Goal: Task Accomplishment & Management: Complete application form

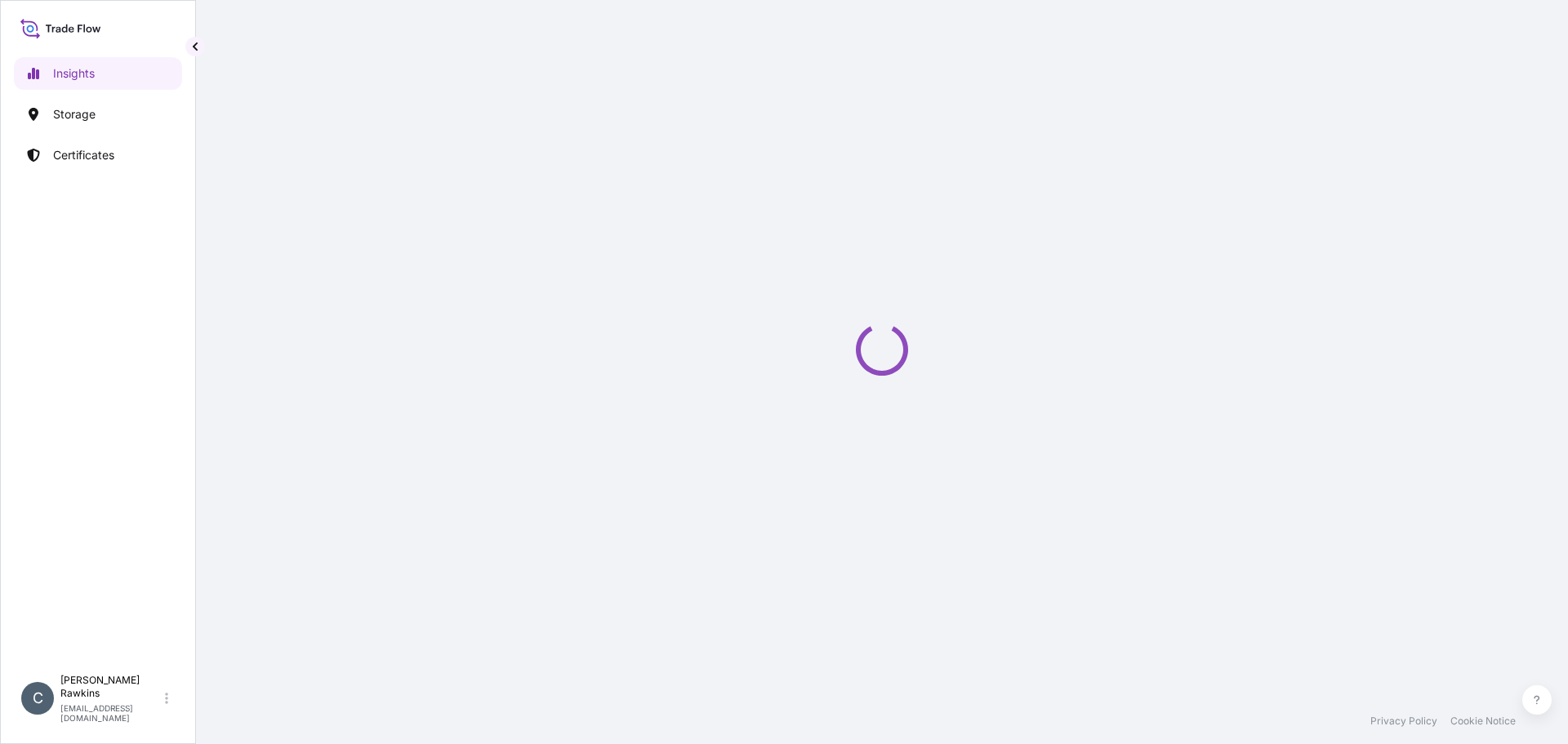
select select "2025"
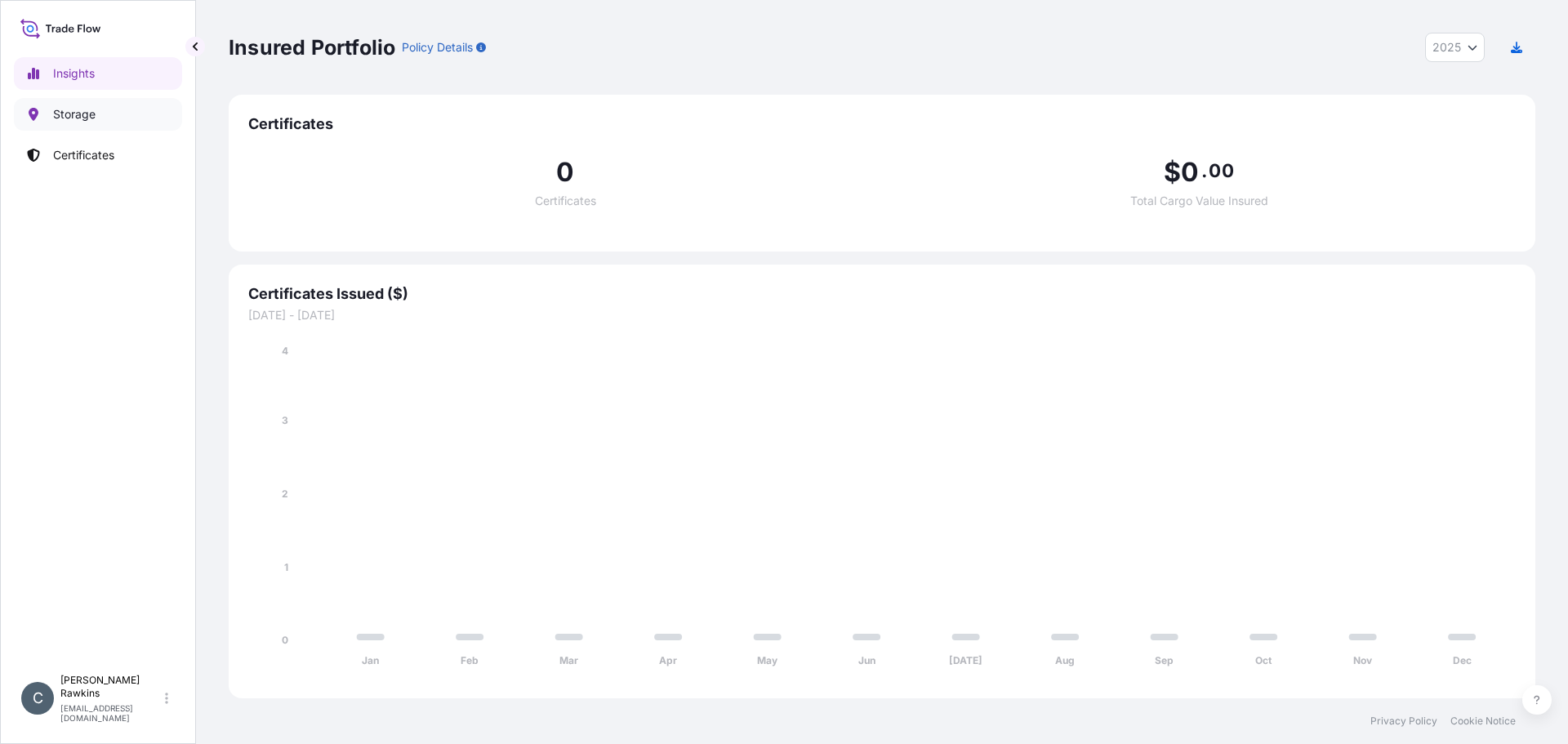
click at [102, 114] on link "Storage" at bounding box center [98, 114] width 168 height 33
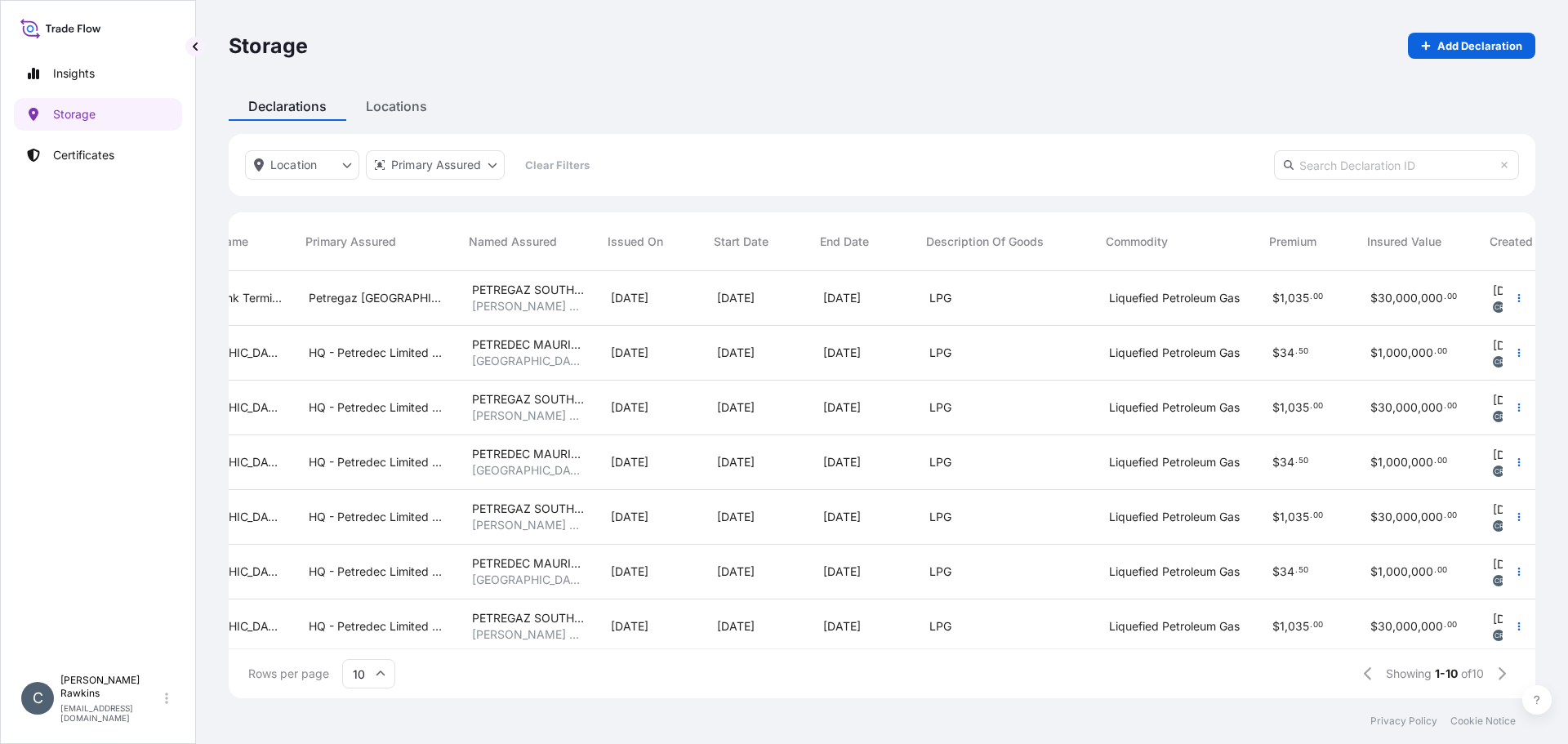
scroll to position [0, 336]
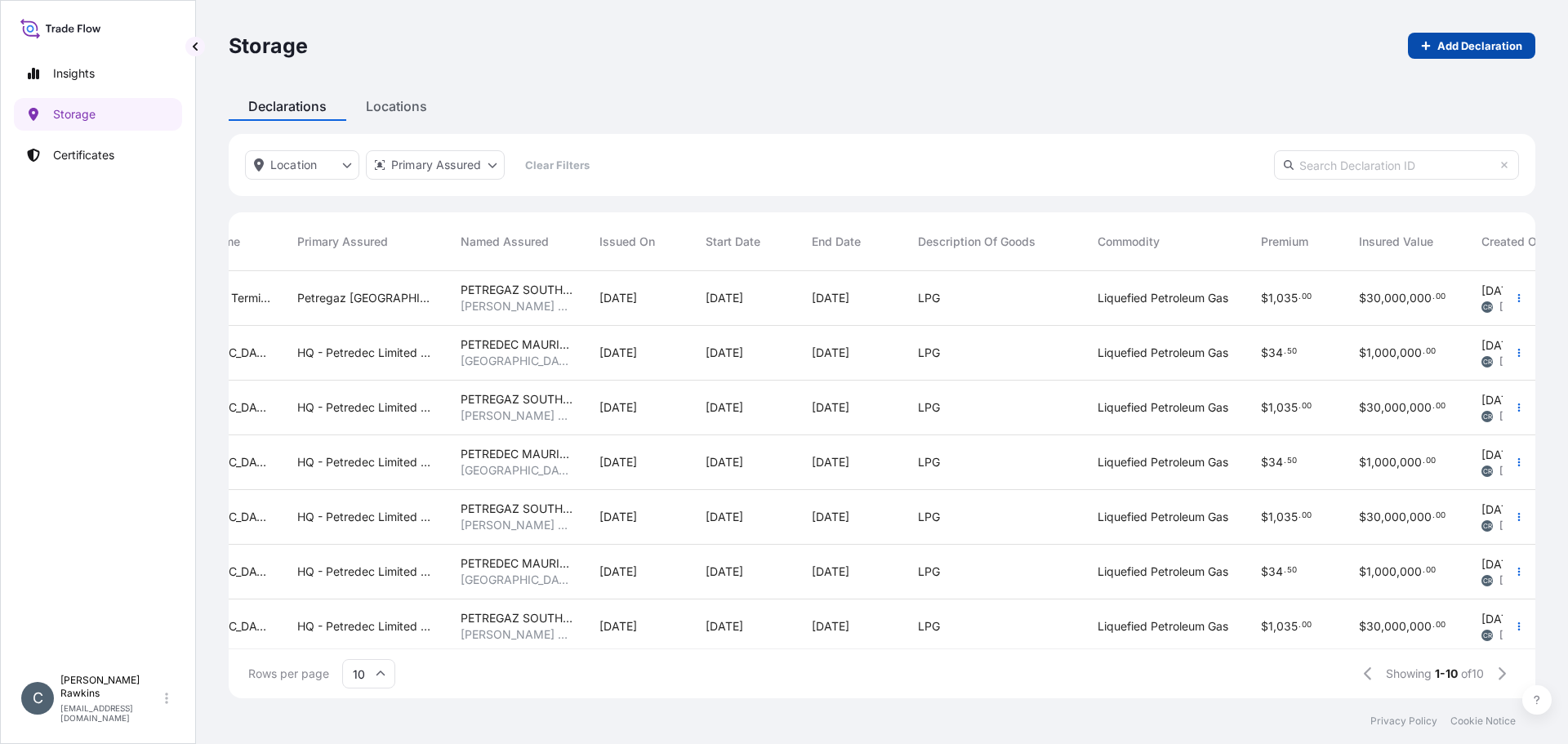
click at [1427, 38] on link "Add Declaration" at bounding box center [1471, 45] width 128 height 26
select select "USD"
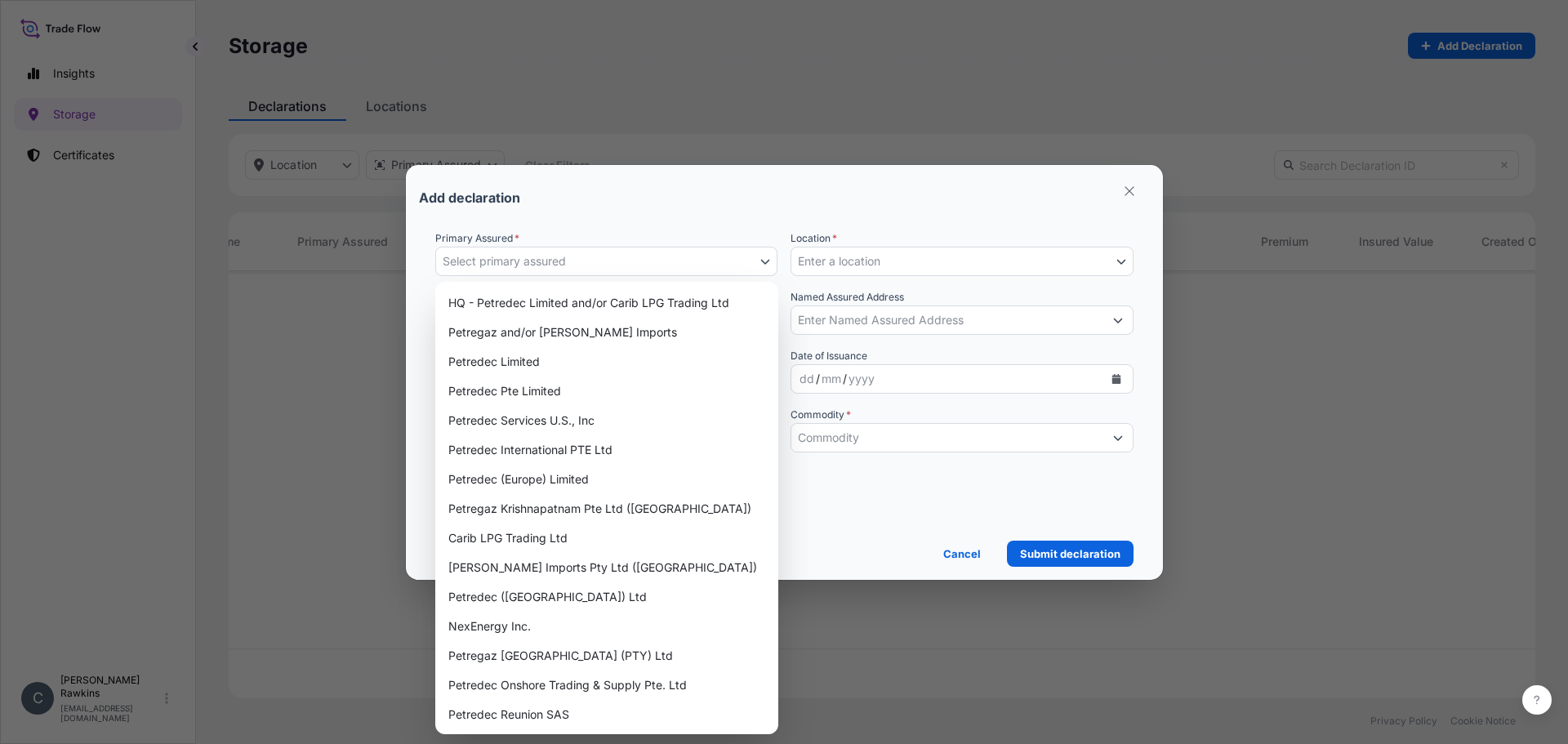
click at [635, 268] on button "Select primary assured" at bounding box center [606, 261] width 343 height 29
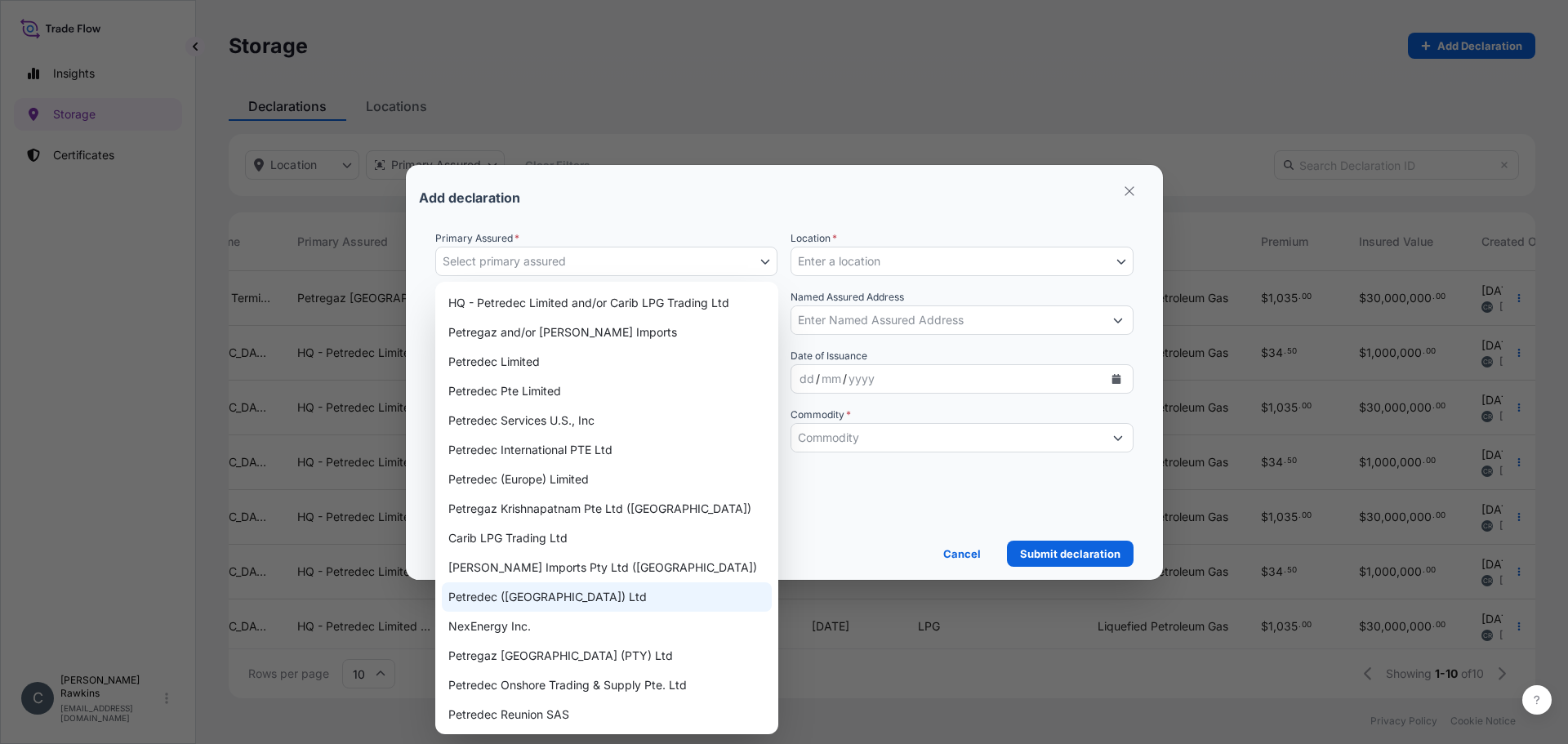
click at [549, 593] on div "Petredec (Mauritius) Ltd" at bounding box center [606, 596] width 330 height 29
select select "31843"
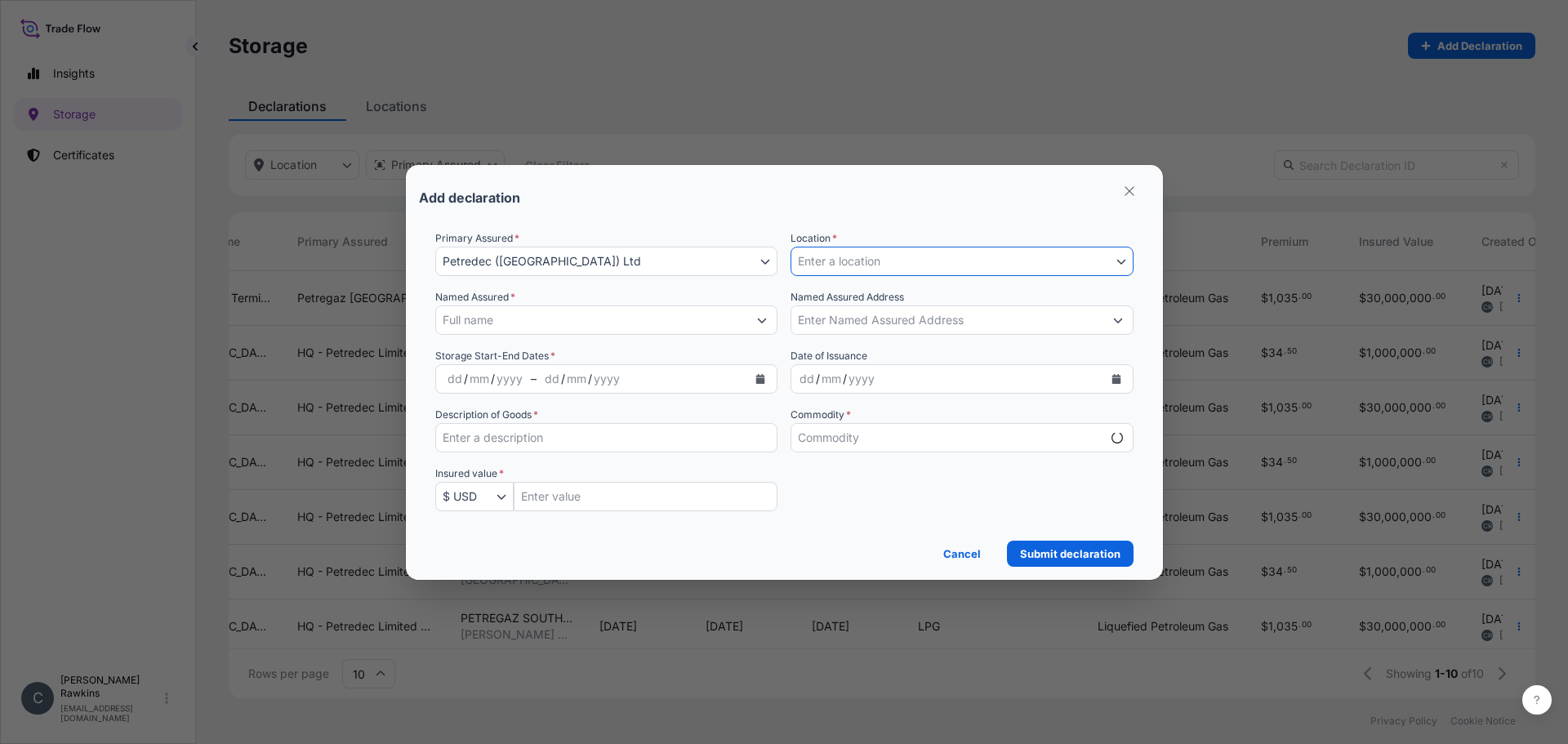
click at [836, 261] on span "Enter a location" at bounding box center [839, 261] width 83 height 17
select select "mt"
click at [836, 261] on span "Enter a location" at bounding box center [839, 261] width 83 height 17
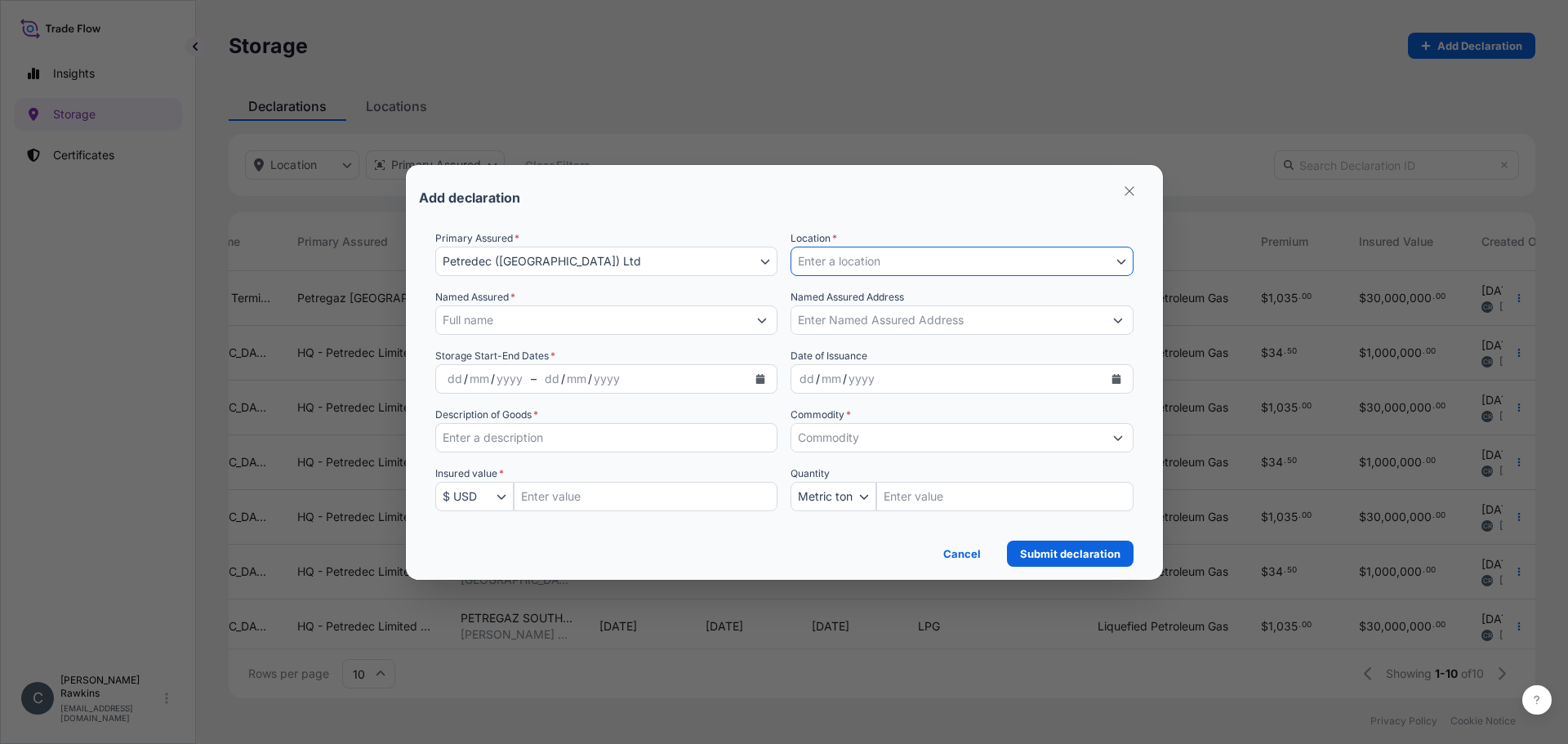
click at [836, 261] on span "Enter a location" at bounding box center [839, 261] width 83 height 17
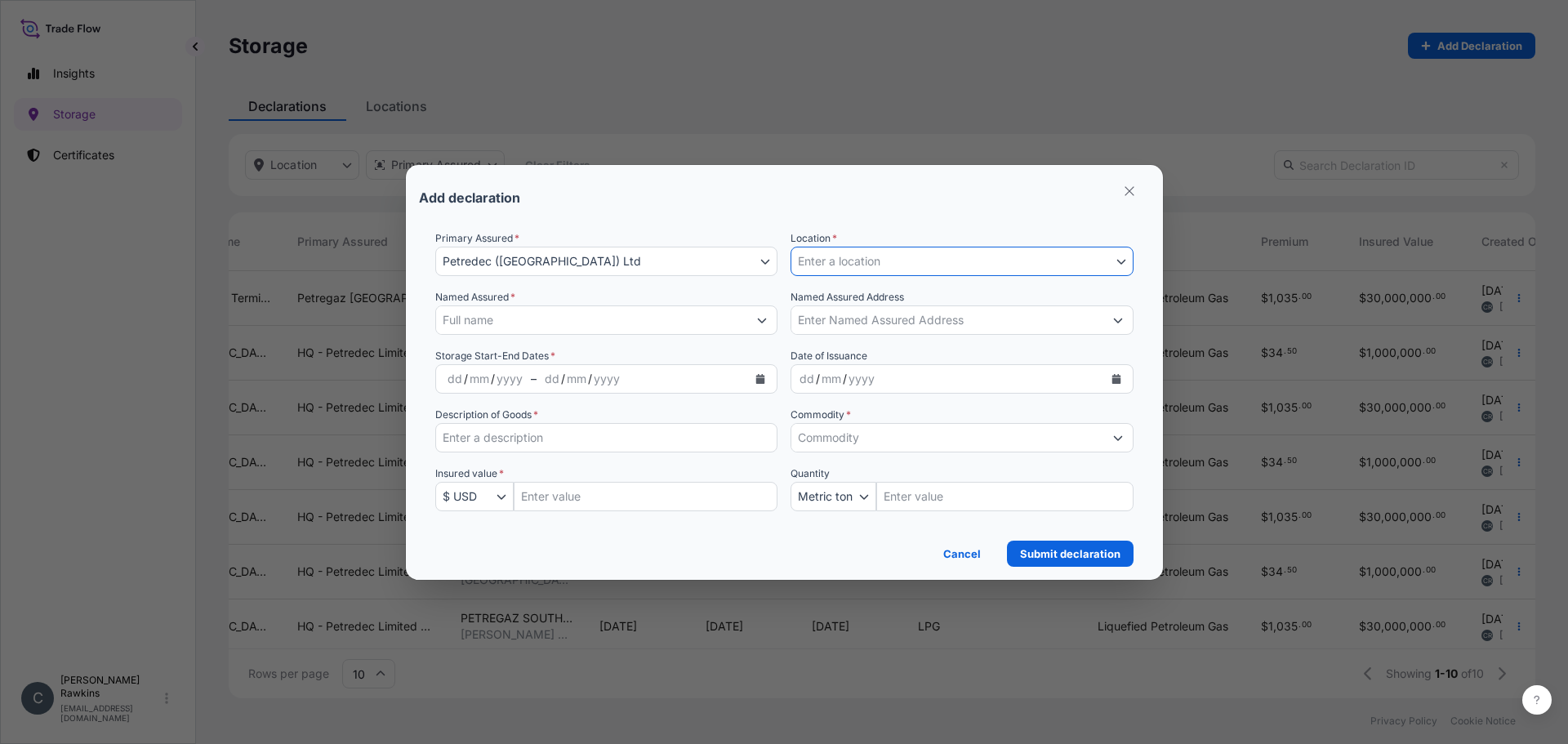
click at [836, 261] on span "Enter a location" at bounding box center [839, 261] width 83 height 17
click at [873, 260] on span "Enter a location" at bounding box center [839, 261] width 83 height 17
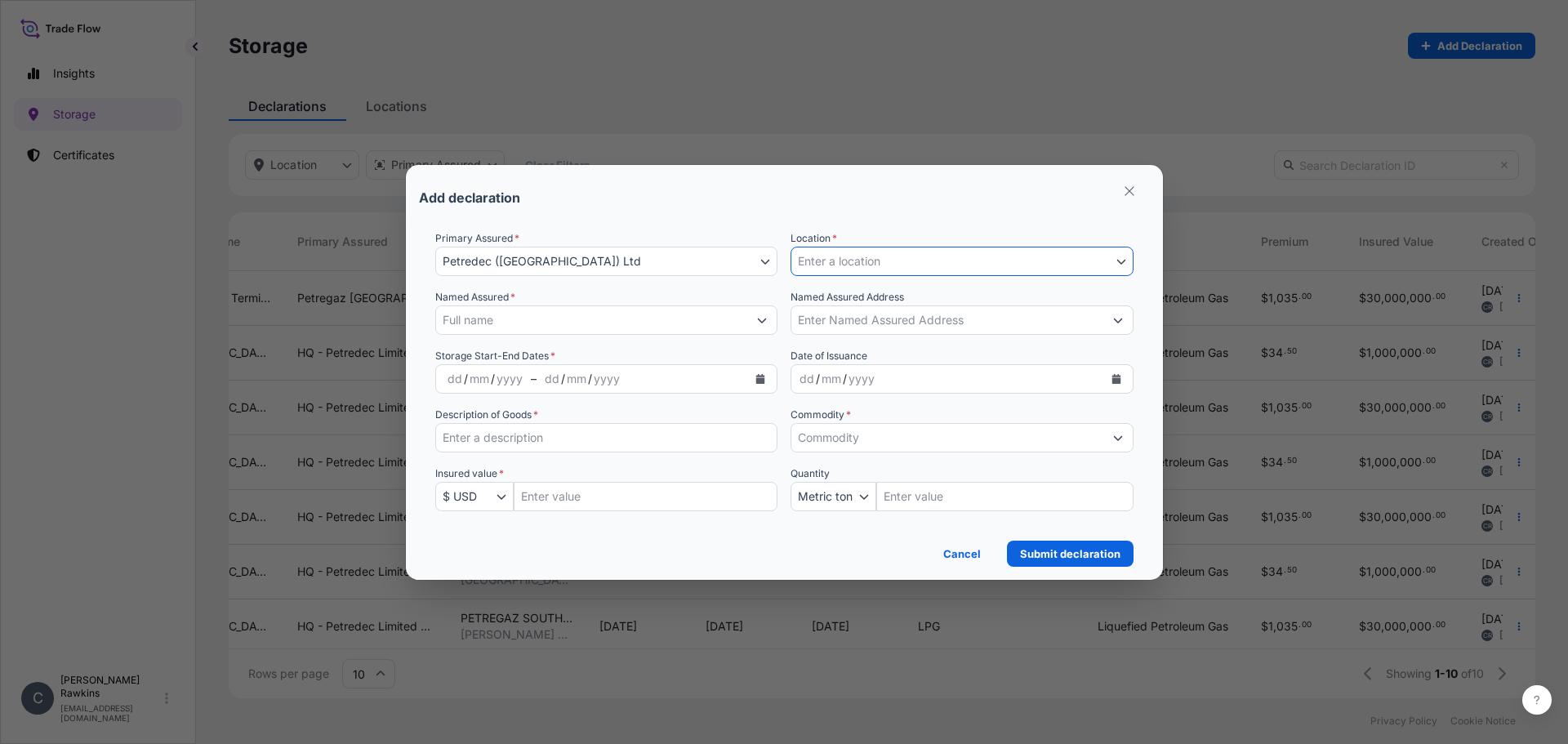
click at [873, 260] on span "Enter a location" at bounding box center [839, 261] width 83 height 17
click at [874, 260] on span "Enter a location" at bounding box center [839, 261] width 83 height 17
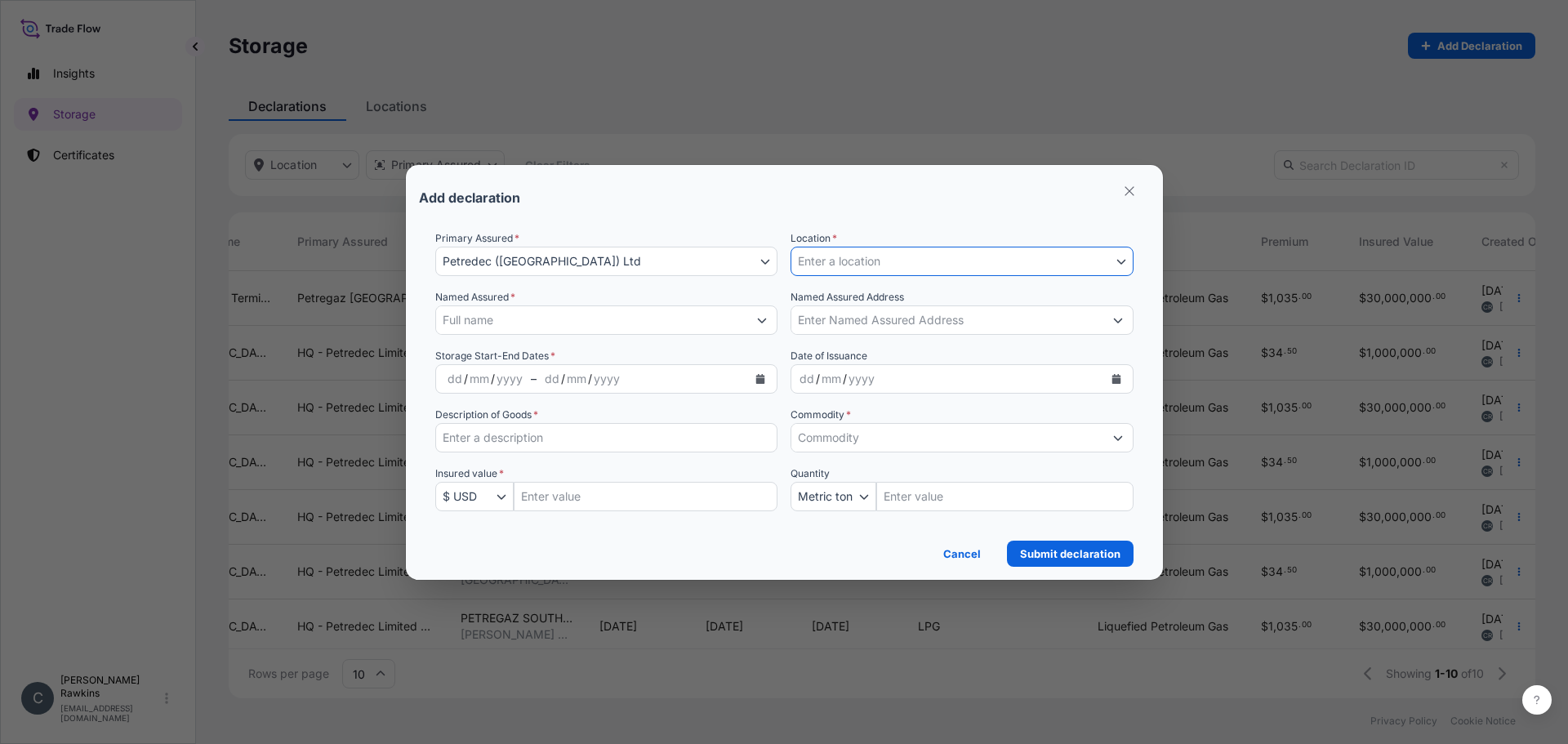
click at [874, 260] on span "Enter a location" at bounding box center [839, 261] width 83 height 17
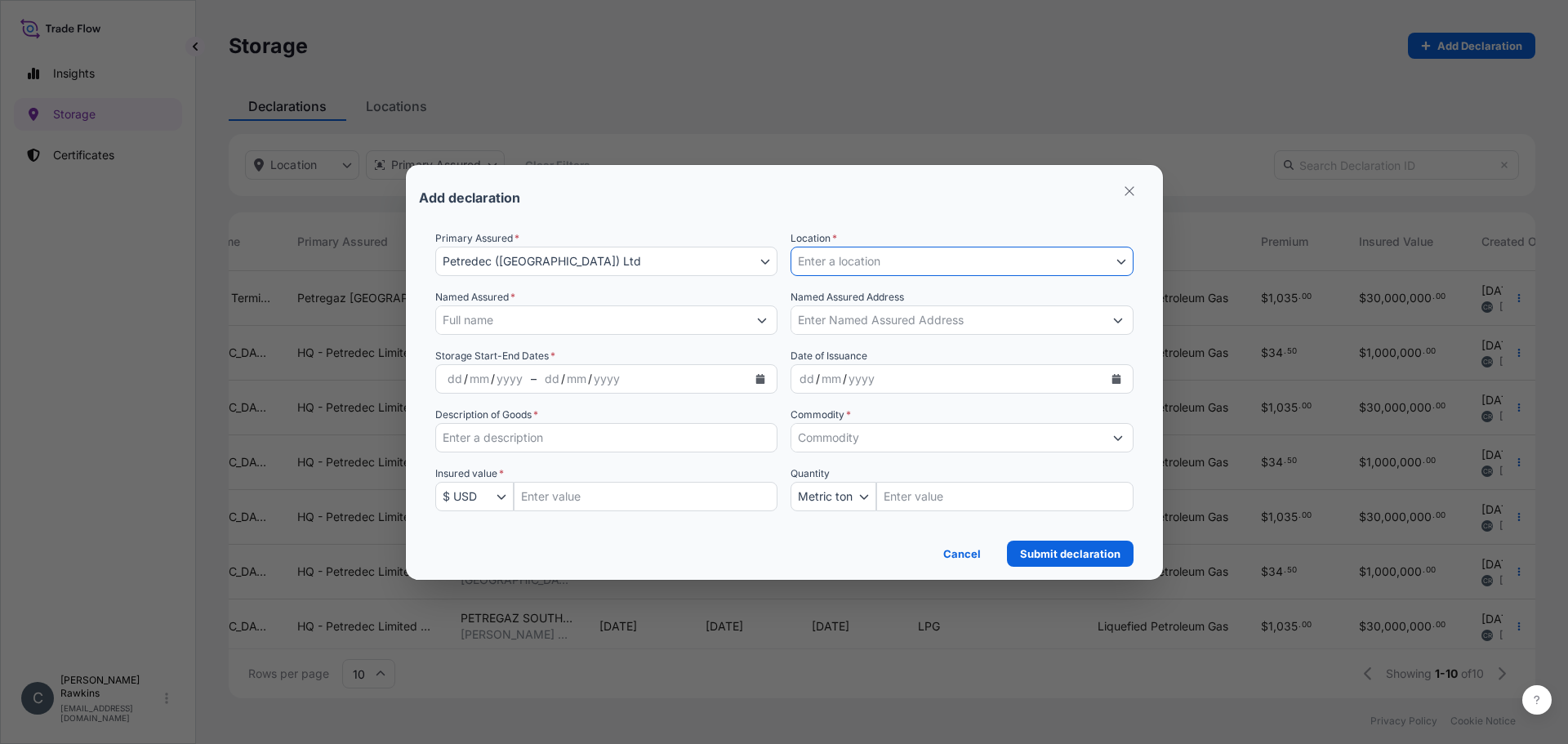
click at [874, 260] on span "Enter a location" at bounding box center [839, 261] width 83 height 17
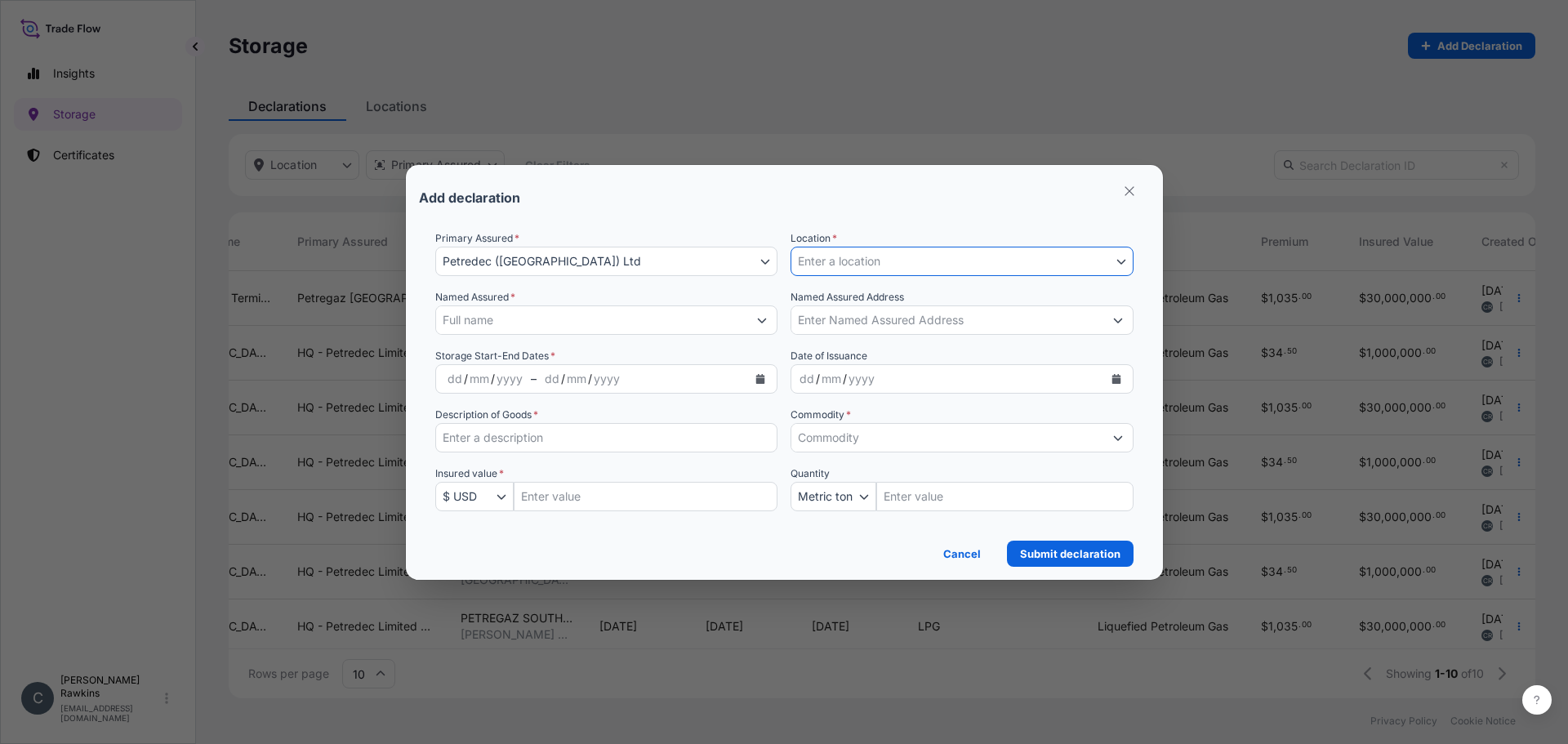
click at [874, 260] on span "Enter a location" at bounding box center [839, 261] width 83 height 17
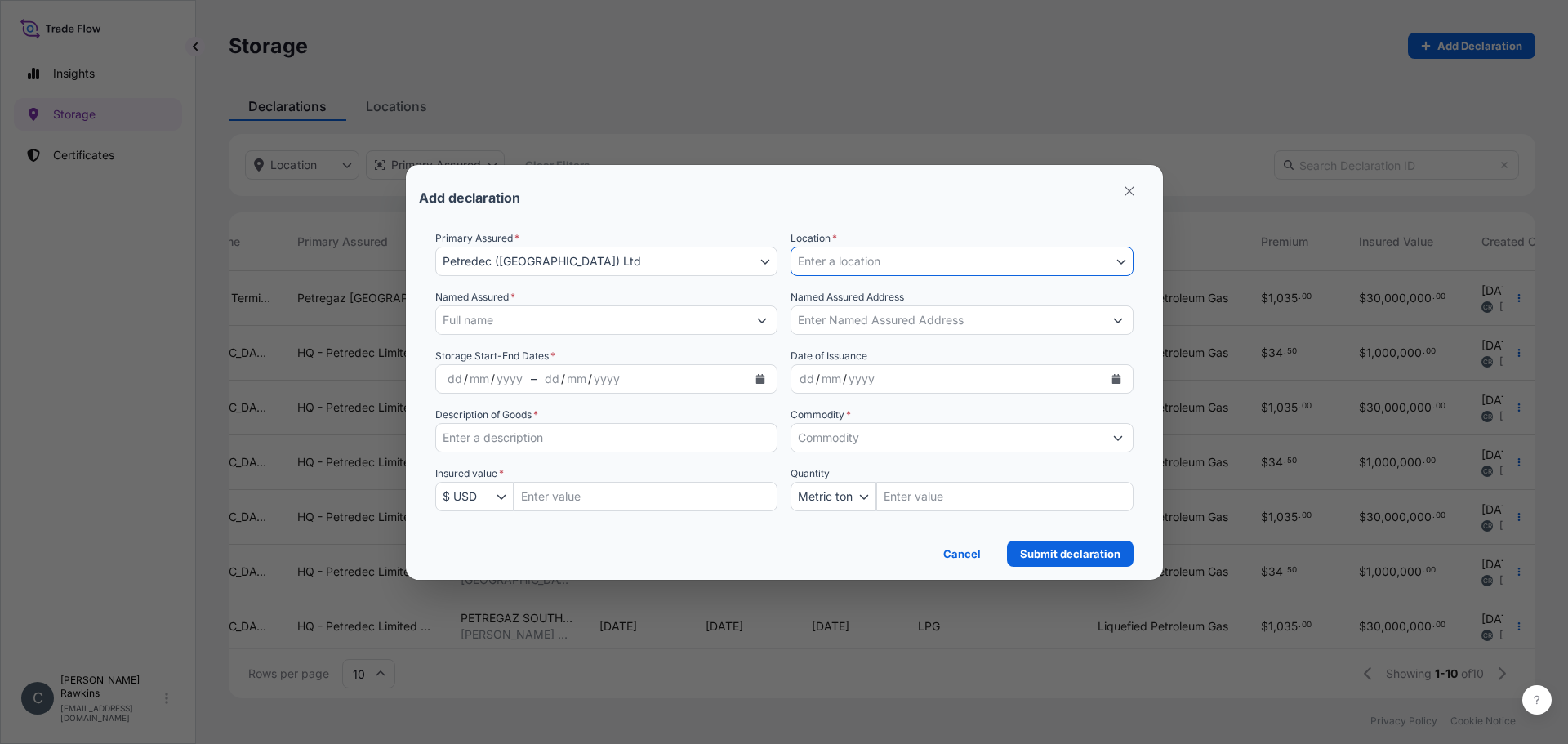
click at [874, 260] on span "Enter a location" at bounding box center [839, 261] width 83 height 17
